Goal: Task Accomplishment & Management: Use online tool/utility

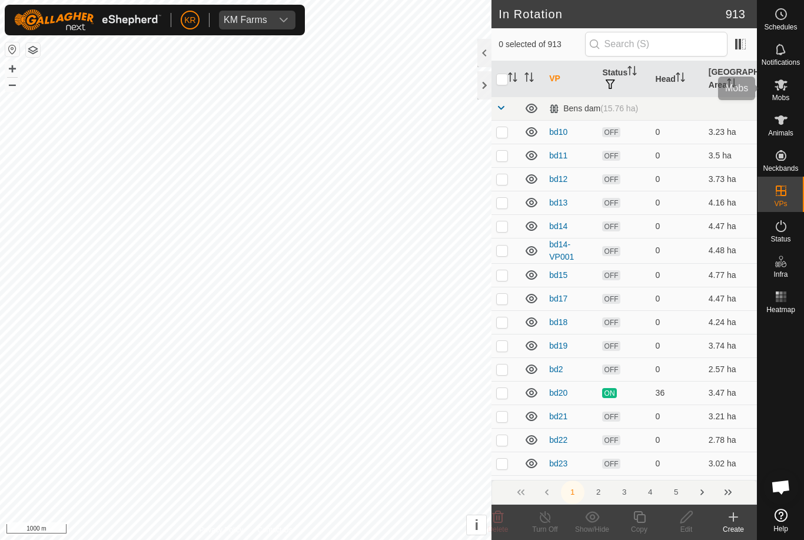
click at [789, 89] on es-mob-svg-icon at bounding box center [780, 84] width 21 height 19
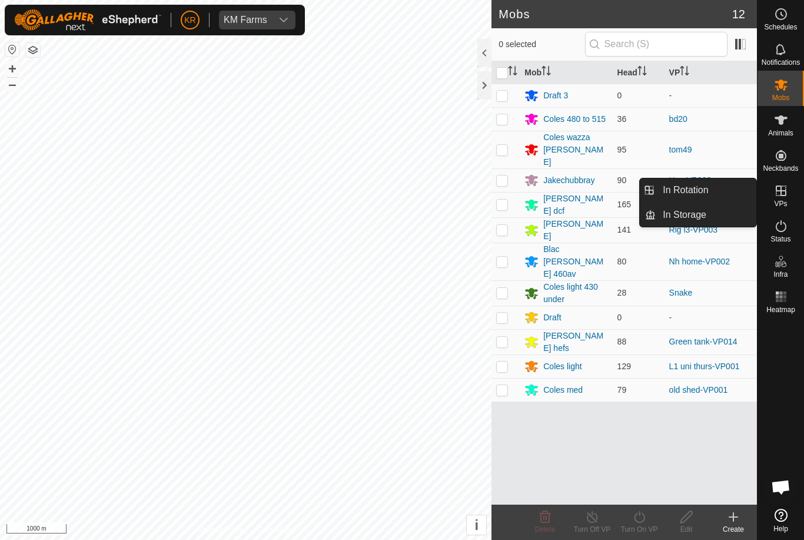
click at [706, 190] on span "In Rotation" at bounding box center [685, 190] width 45 height 14
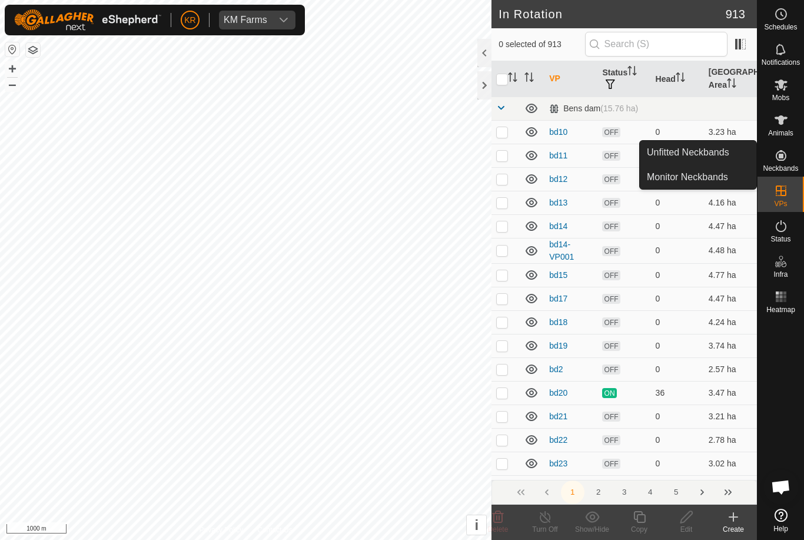
click at [716, 154] on span "Unfitted Neckbands" at bounding box center [688, 152] width 82 height 14
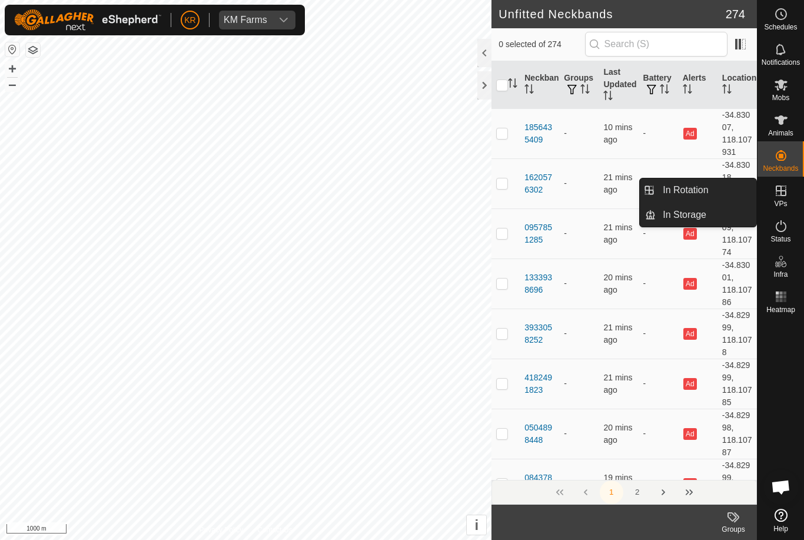
click at [696, 185] on span "In Rotation" at bounding box center [685, 190] width 45 height 14
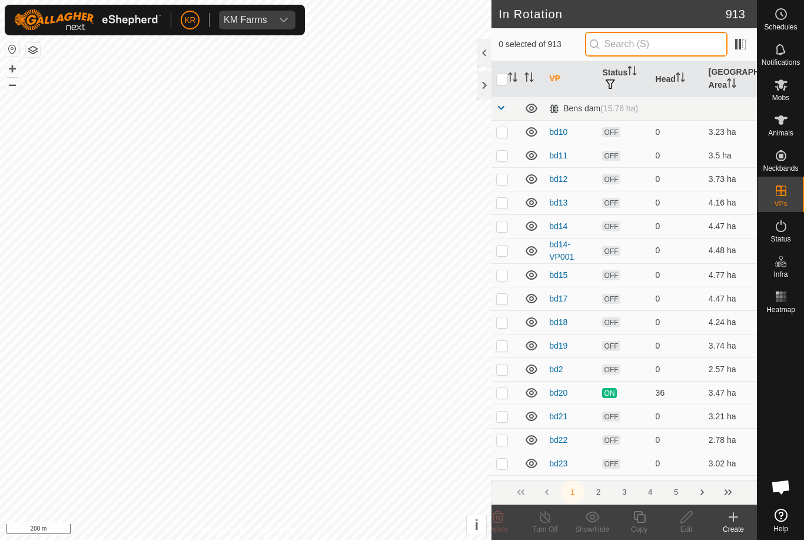
click at [687, 46] on input "text" at bounding box center [656, 44] width 142 height 25
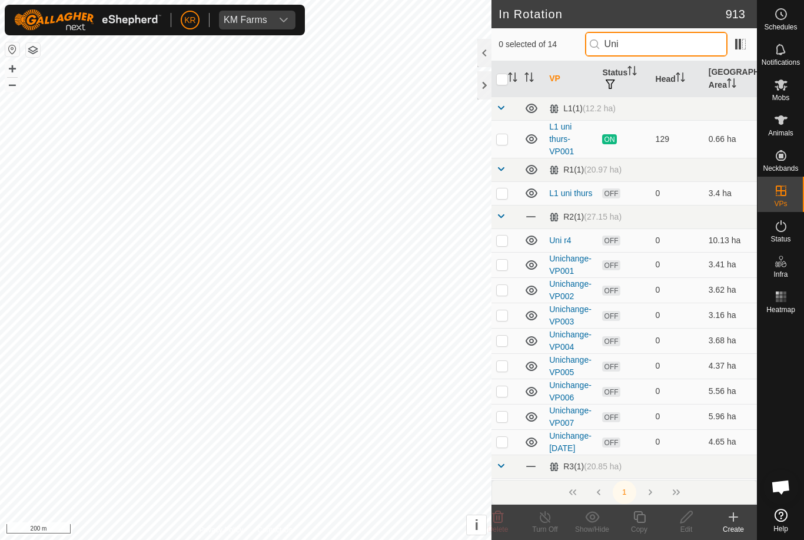
type input "Uni"
click at [503, 237] on p-checkbox at bounding box center [502, 239] width 12 height 9
click at [501, 239] on p-checkbox at bounding box center [502, 239] width 12 height 9
checkbox input "false"
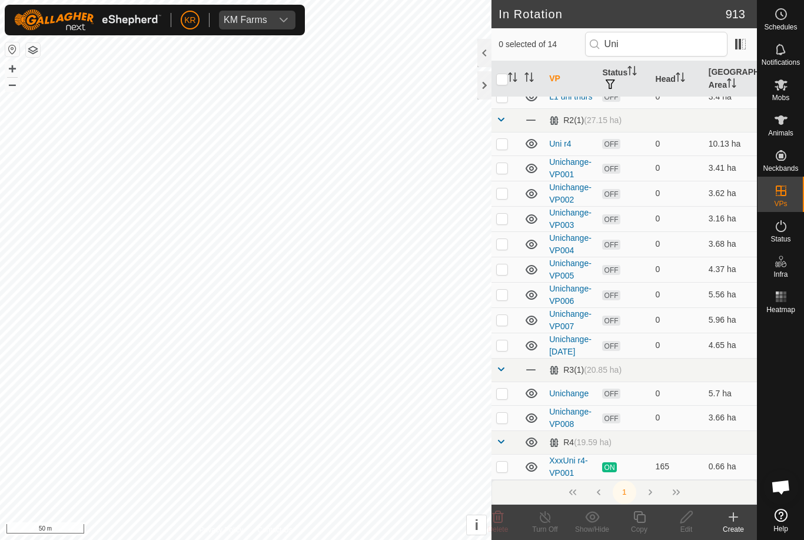
scroll to position [96, 0]
click at [675, 45] on input "Uni" at bounding box center [656, 44] width 142 height 25
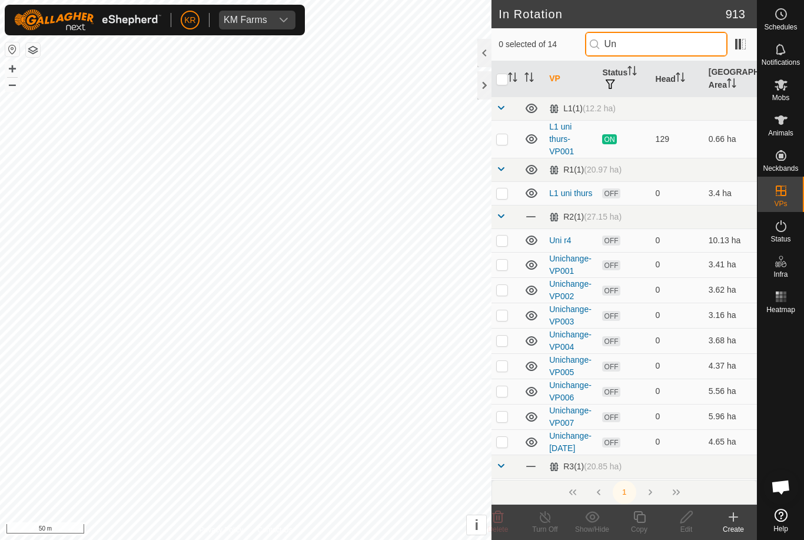
type input "U"
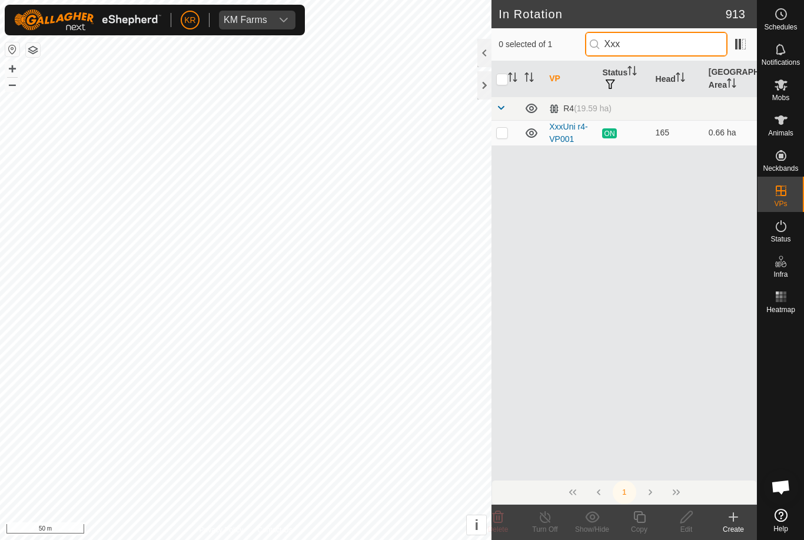
type input "Xxx"
click at [508, 132] on p-checkbox at bounding box center [502, 132] width 12 height 9
checkbox input "true"
click at [640, 519] on icon at bounding box center [639, 517] width 15 height 14
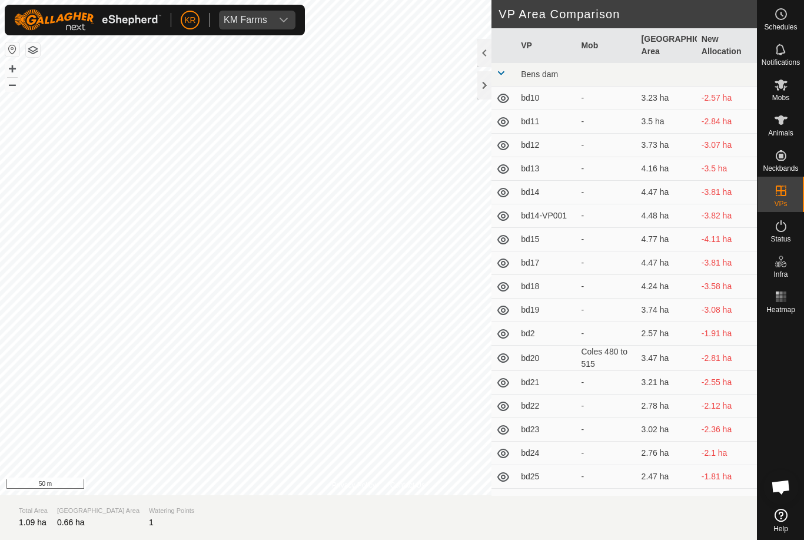
click at [640, 519] on section "Total Area 1.09 ha Grazing Area 0.66 ha Watering Points 1" at bounding box center [378, 517] width 757 height 45
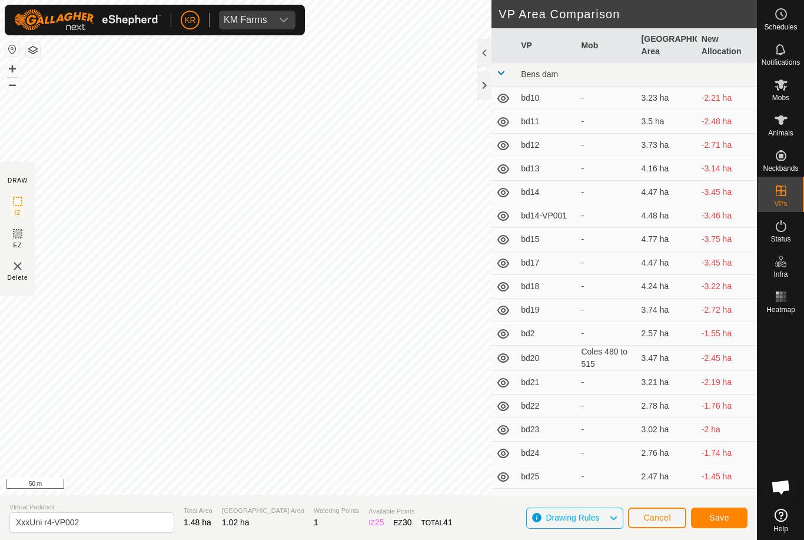
click at [726, 514] on span "Save" at bounding box center [719, 517] width 20 height 9
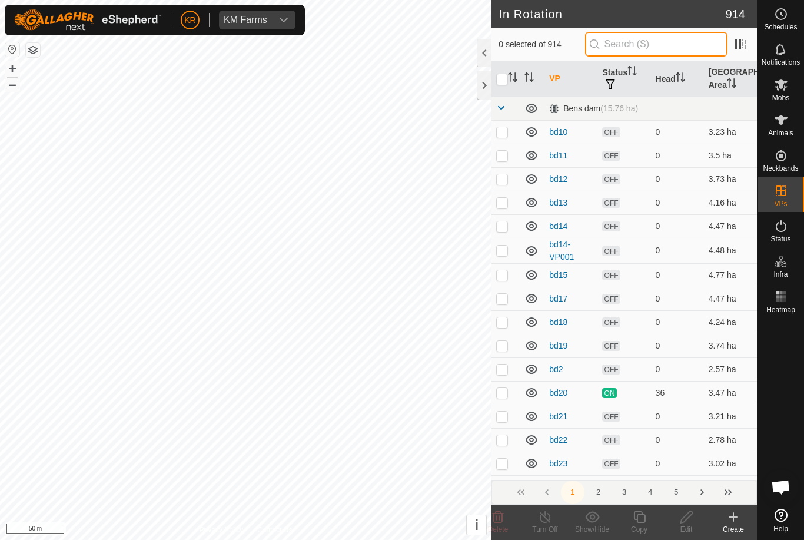
click at [675, 39] on input "text" at bounding box center [656, 44] width 142 height 25
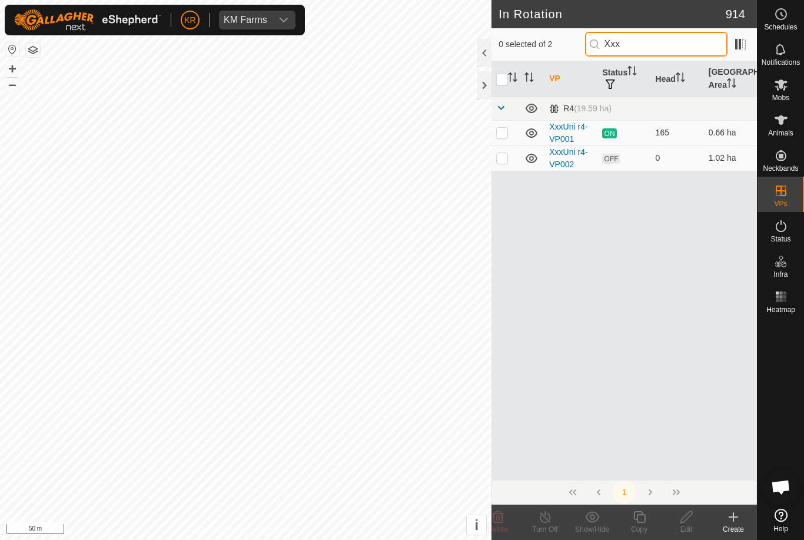
type input "Xxx"
click at [501, 156] on p-checkbox at bounding box center [502, 157] width 12 height 9
checkbox input "true"
click at [640, 516] on icon at bounding box center [639, 517] width 15 height 14
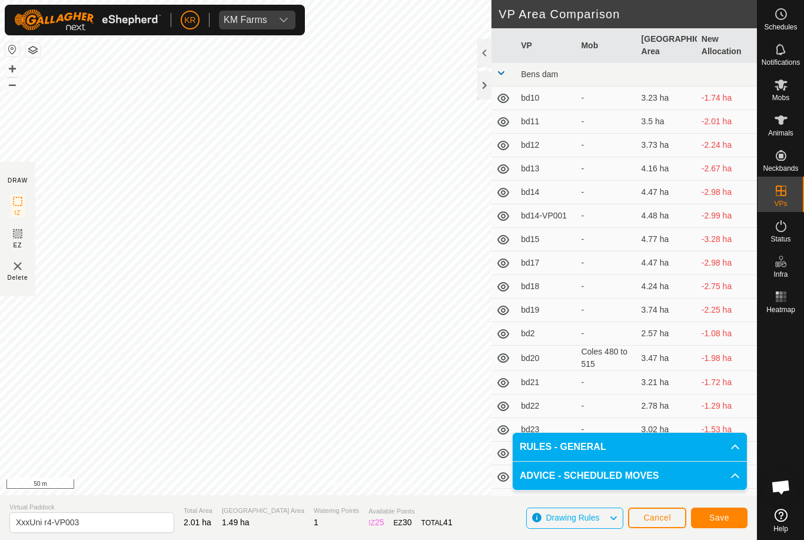
click at [718, 513] on span "Save" at bounding box center [719, 517] width 20 height 9
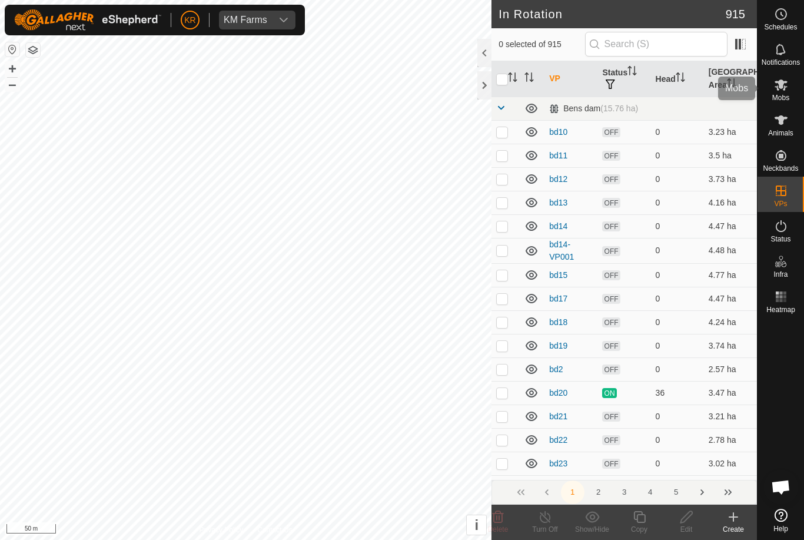
click at [787, 97] on span "Mobs" at bounding box center [780, 97] width 17 height 7
